Goal: Task Accomplishment & Management: Manage account settings

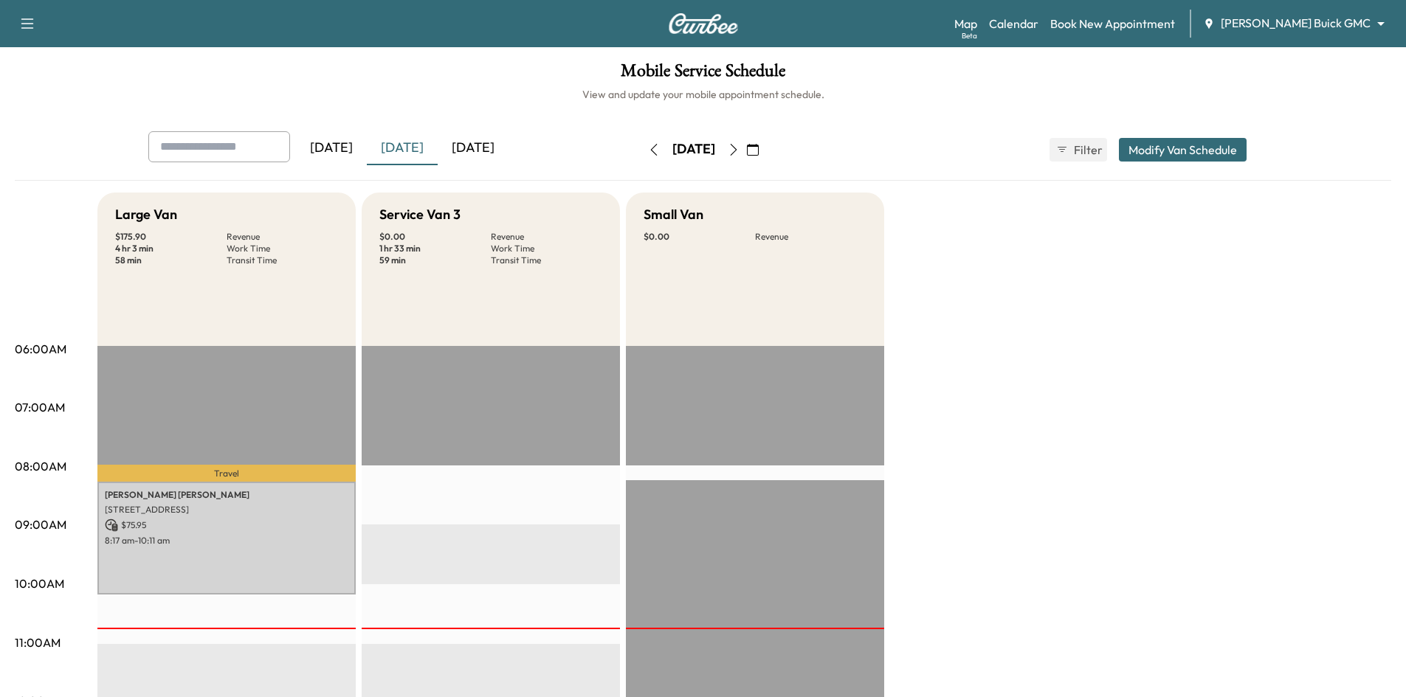
click at [739, 150] on icon "button" at bounding box center [734, 150] width 12 height 12
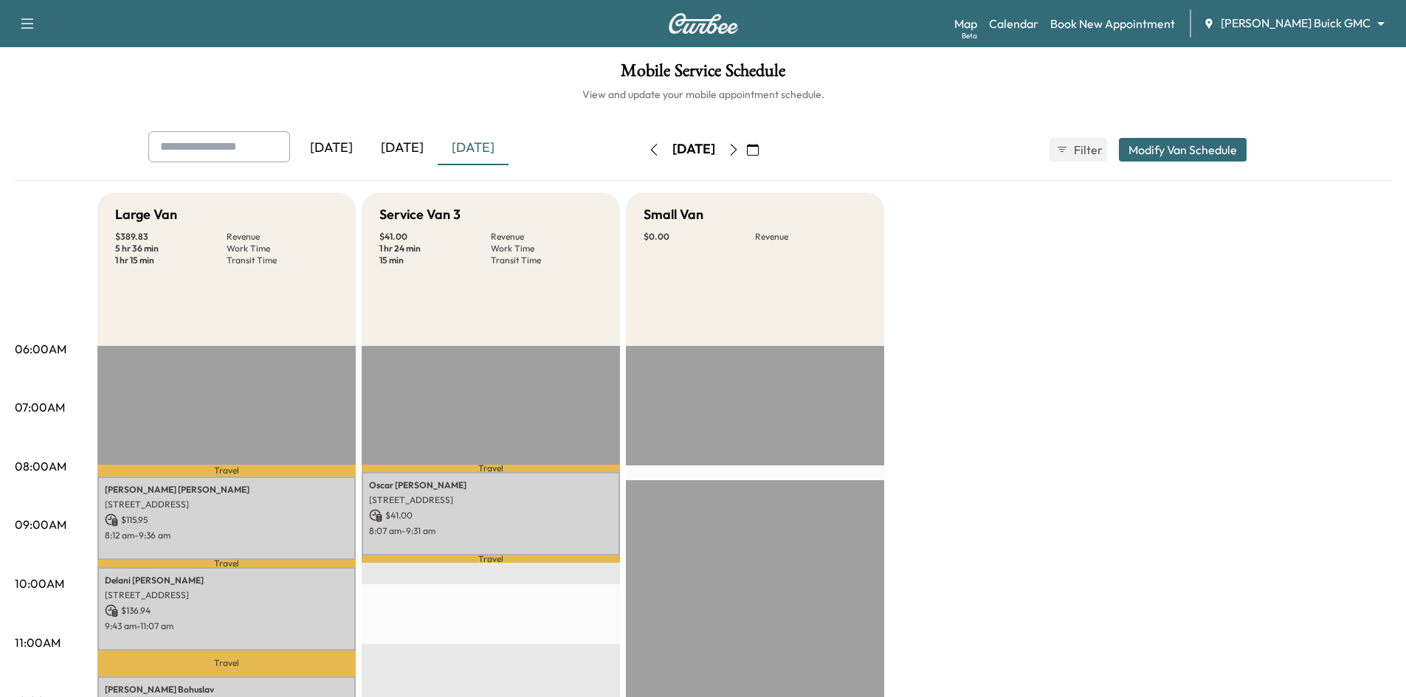
click at [737, 154] on icon "button" at bounding box center [733, 150] width 7 height 12
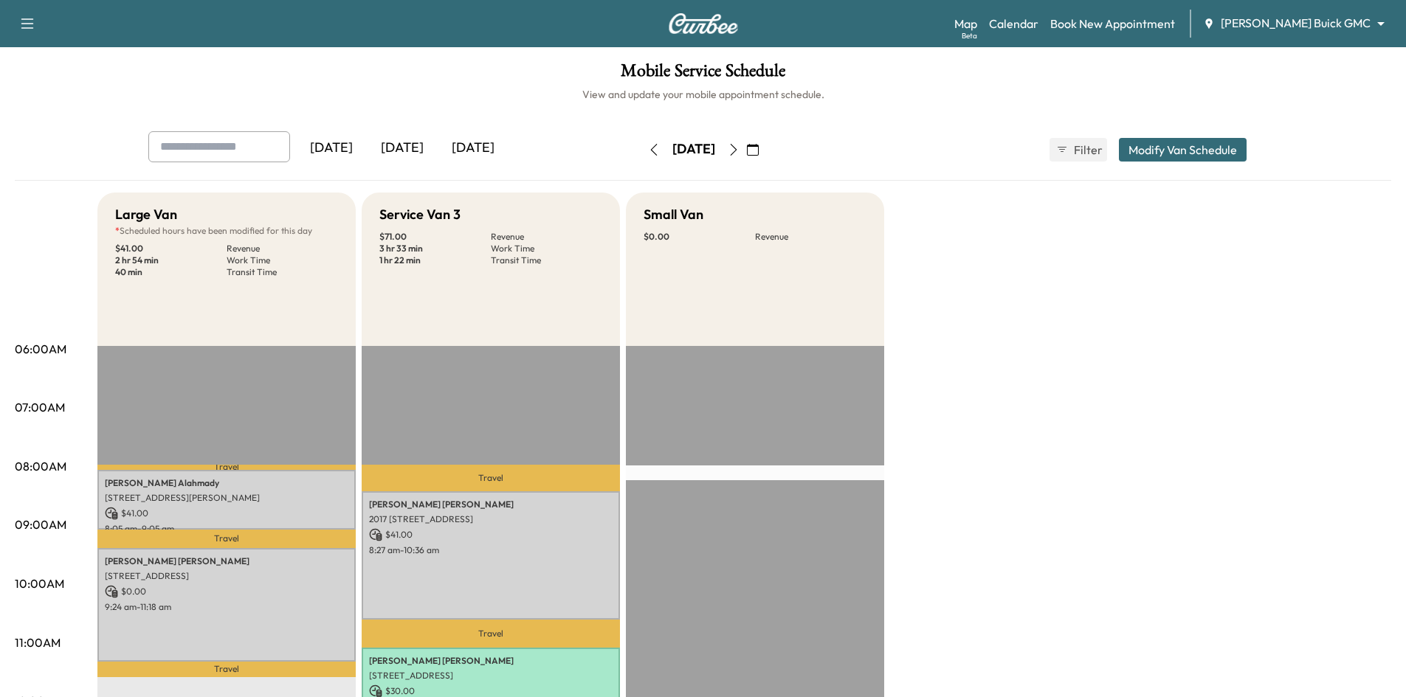
drag, startPoint x: 399, startPoint y: 142, endPoint x: 406, endPoint y: 154, distance: 13.5
click at [401, 144] on div "[DATE]" at bounding box center [402, 148] width 71 height 34
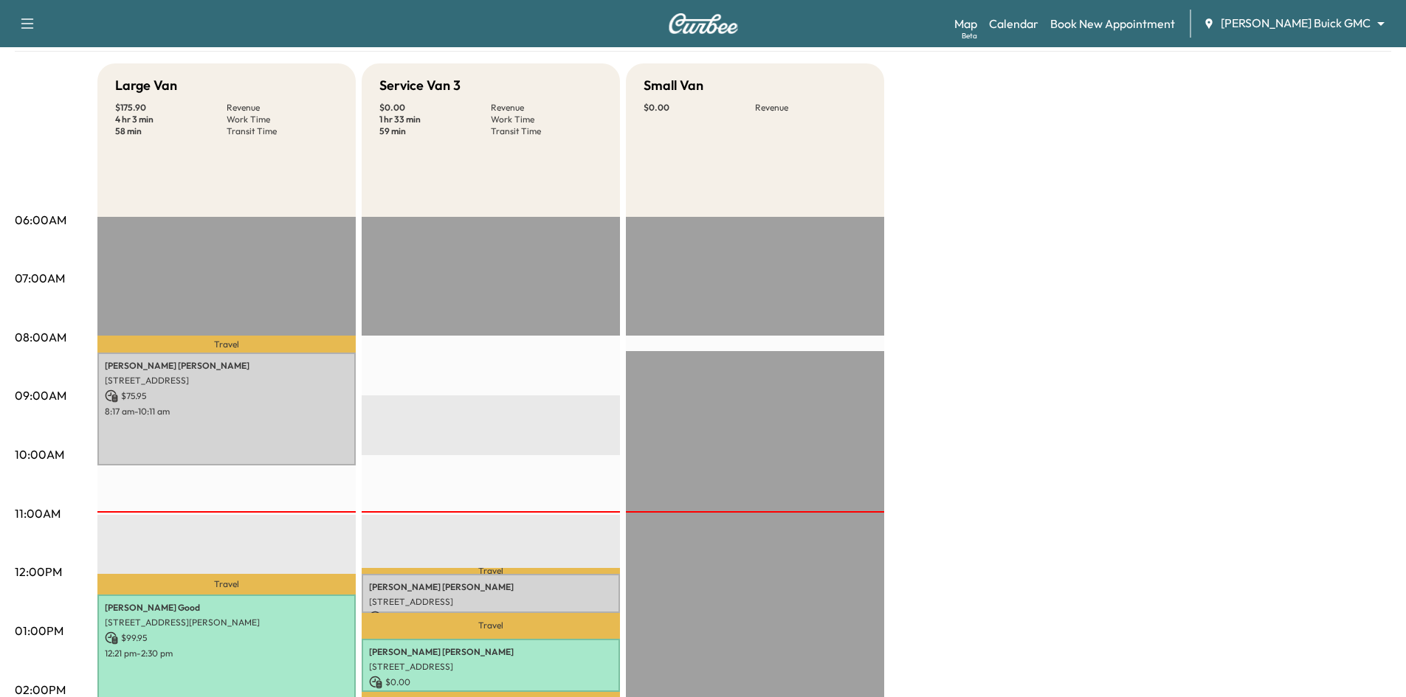
scroll to position [295, 0]
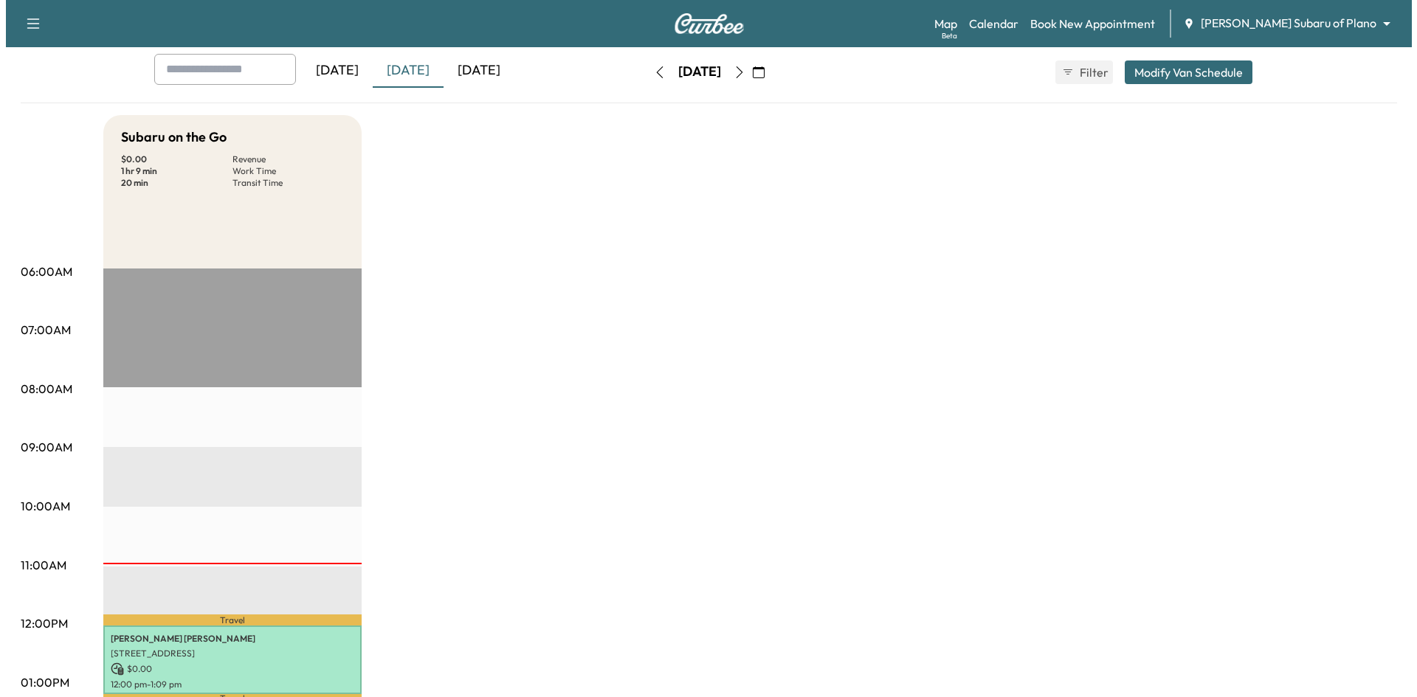
scroll to position [148, 0]
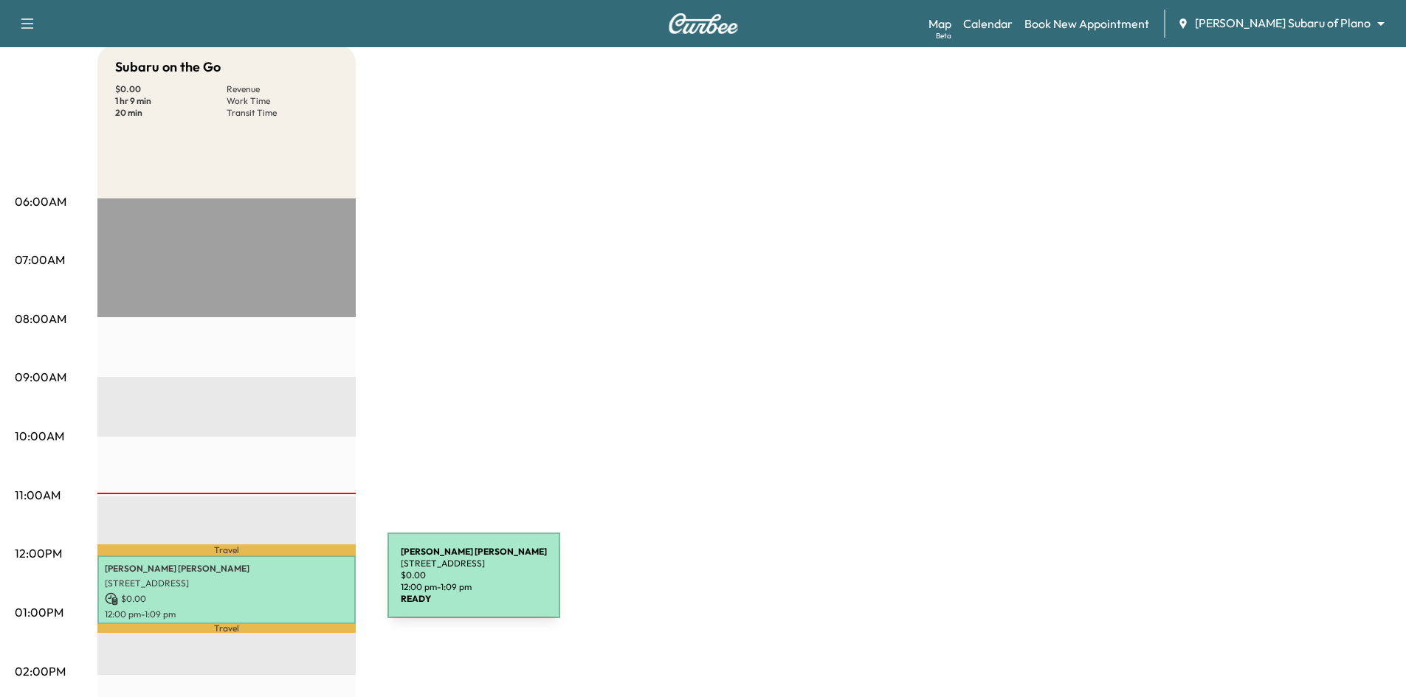
click at [281, 581] on p "6516 INDIAN TRL, PLANO, TX 75024, USA" at bounding box center [227, 584] width 244 height 12
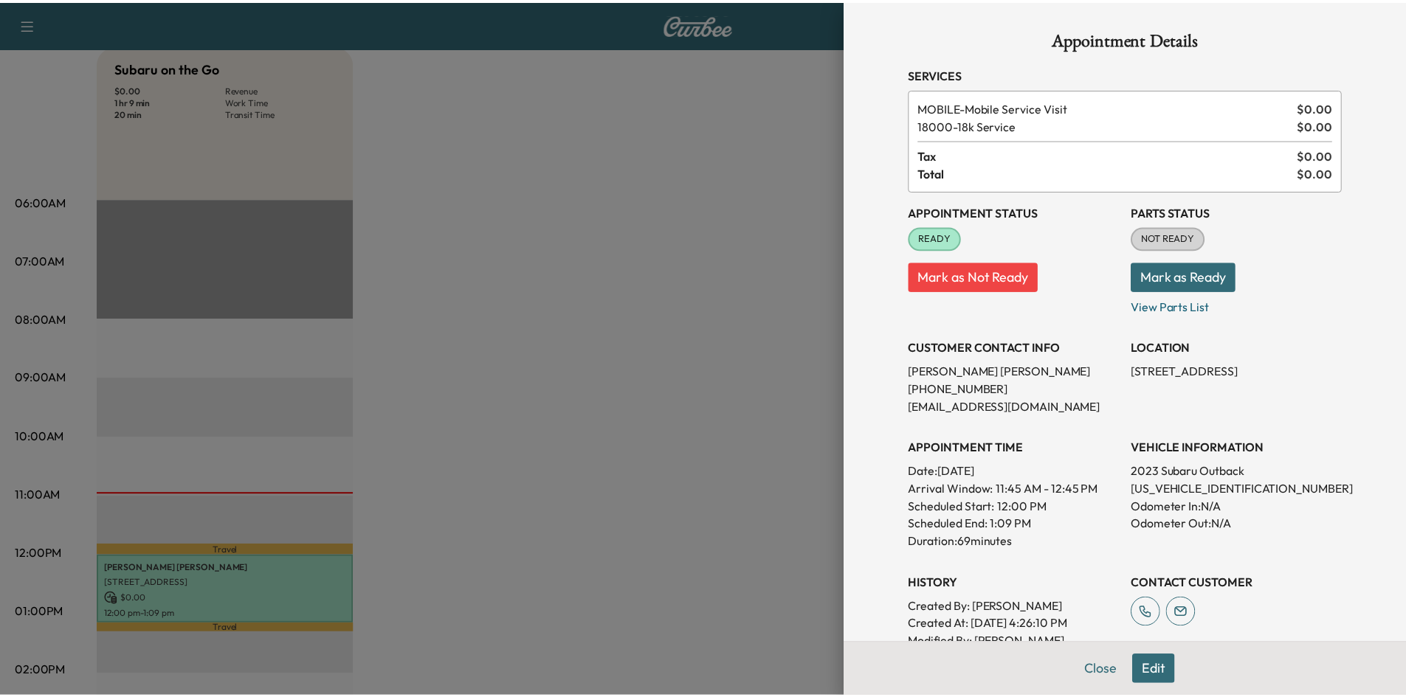
scroll to position [74, 0]
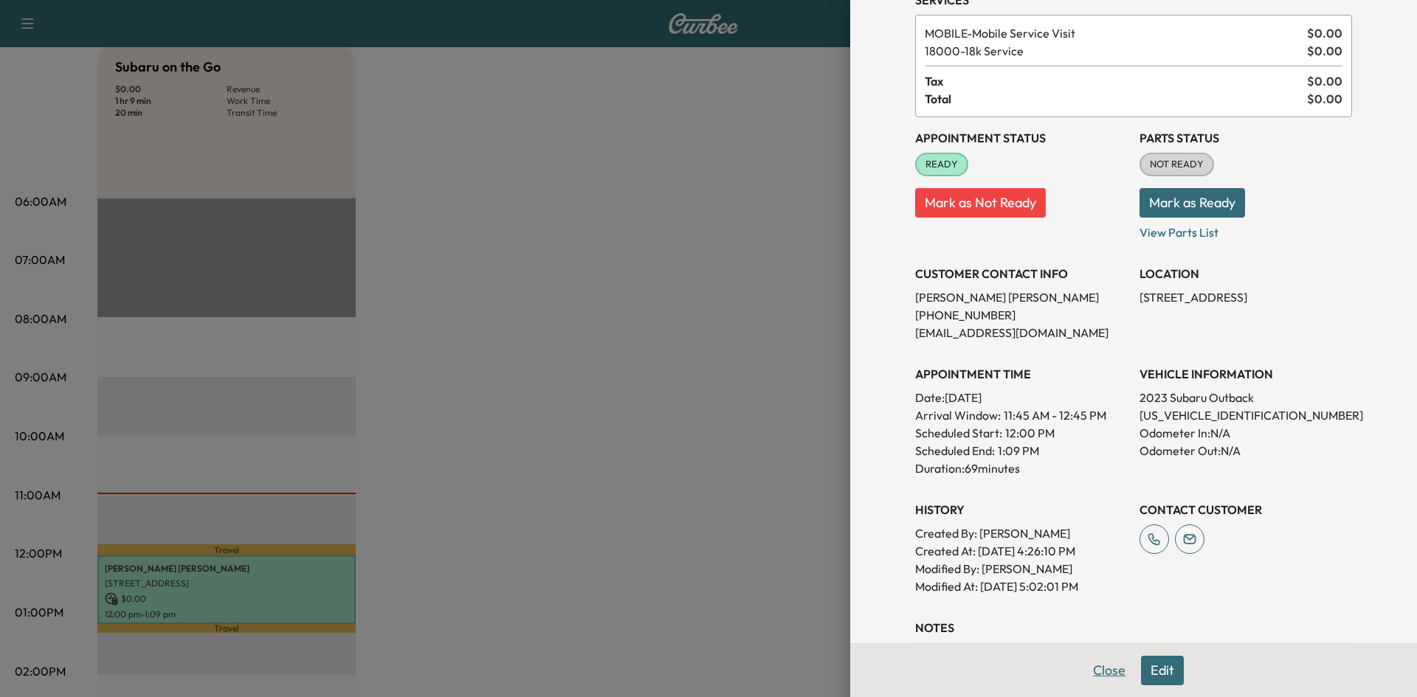
click at [1103, 666] on button "Close" at bounding box center [1109, 671] width 52 height 30
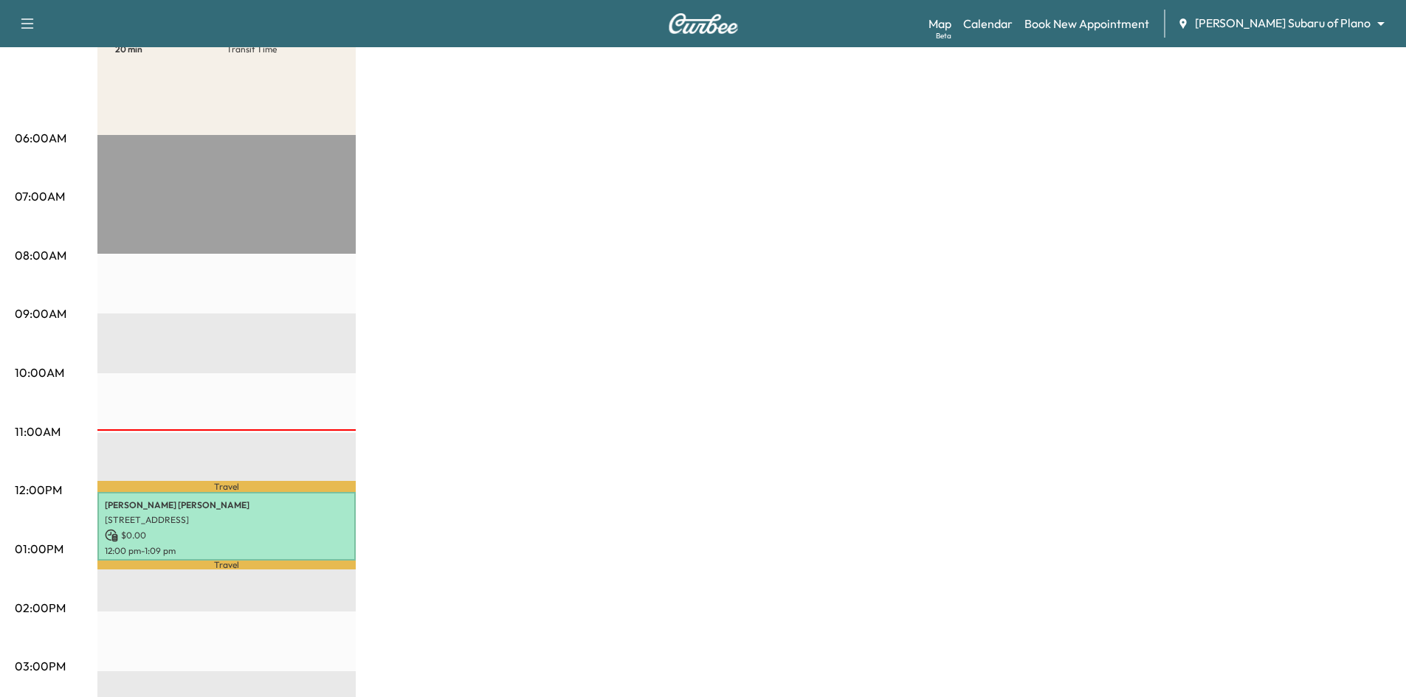
scroll to position [369, 0]
